Goal: Find specific page/section: Find specific page/section

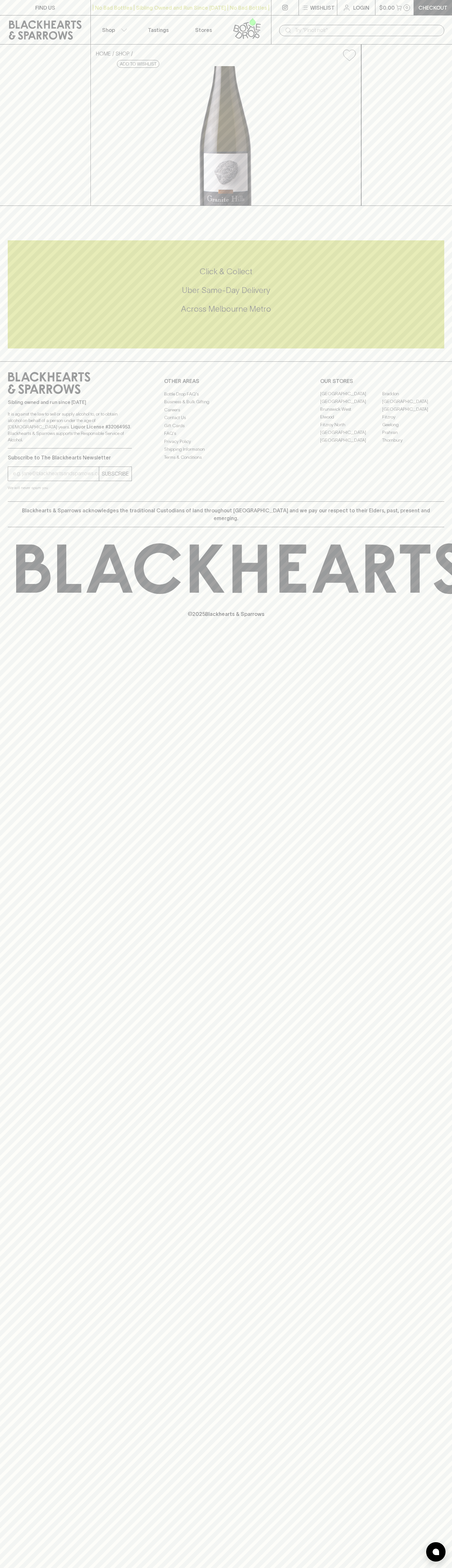
click at [351, 436] on link "[GEOGRAPHIC_DATA]" at bounding box center [351, 432] width 62 height 8
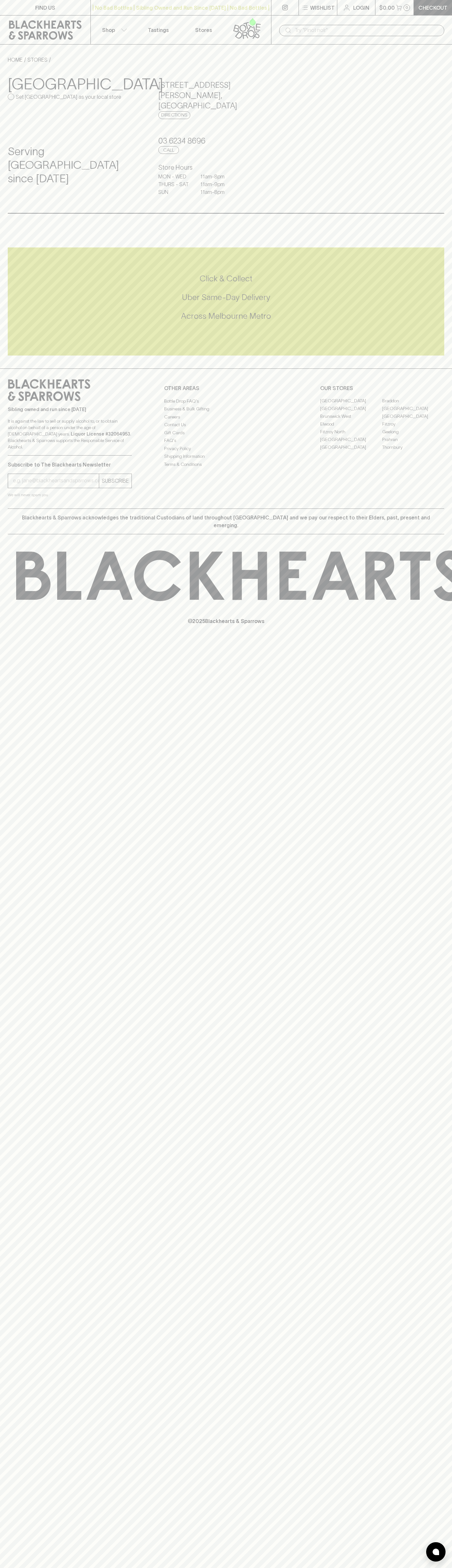
click at [361, 21] on div "​" at bounding box center [361, 30] width 181 height 29
click at [433, 645] on div "FIND US | No Bad Bottles | Sibling Owned and Run Since [DATE] | No Bad Bottles …" at bounding box center [226, 784] width 452 height 1568
click at [235, 1567] on html "FIND US | No Bad Bottles | Sibling Owned and Run Since 2006 | No Bad Bottles | …" at bounding box center [226, 784] width 452 height 1568
click at [13, 1275] on div "FIND US | No Bad Bottles | Sibling Owned and Run Since 2006 | No Bad Bottles | …" at bounding box center [226, 784] width 452 height 1568
